Goal: Information Seeking & Learning: Find specific fact

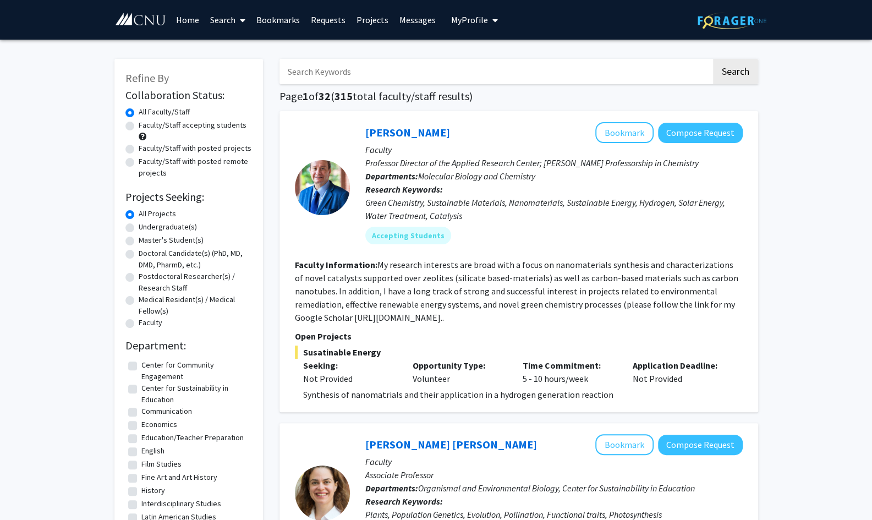
click at [460, 16] on span "My Profile" at bounding box center [469, 19] width 37 height 11
click at [426, 74] on input "Search Keywords" at bounding box center [495, 71] width 432 height 25
type input "[PERSON_NAME]"
click at [713, 59] on button "Search" at bounding box center [735, 71] width 45 height 25
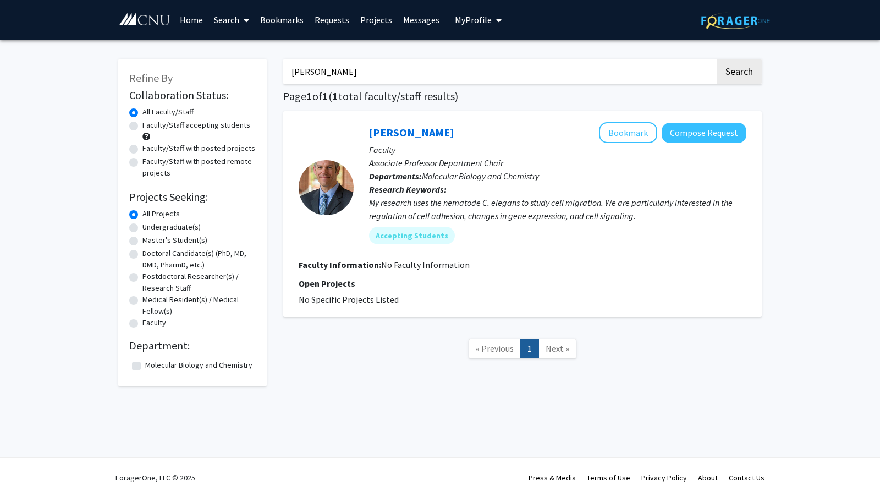
click at [484, 206] on div "My research uses the nematode C. elegans to study cell migration. We are partic…" at bounding box center [557, 209] width 377 height 26
